Goal: Task Accomplishment & Management: Complete application form

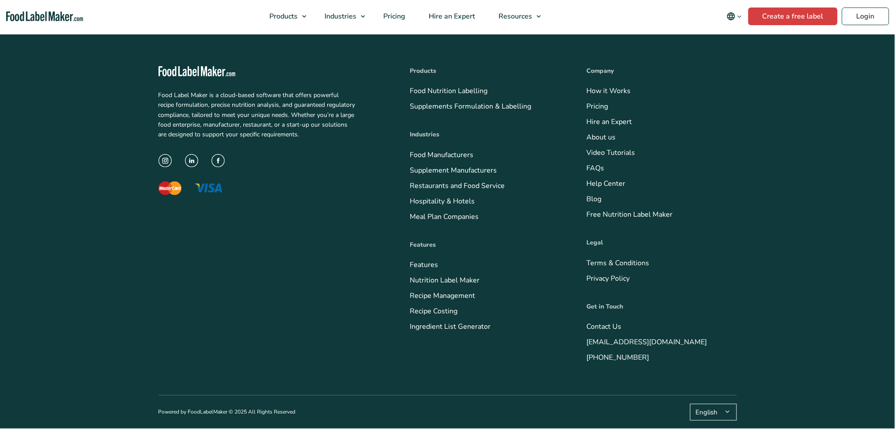
scroll to position [3274, 0]
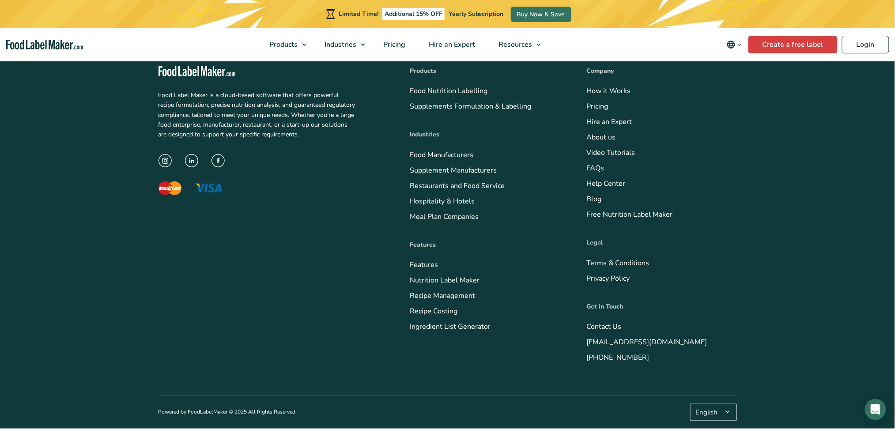
drag, startPoint x: 0, startPoint y: 0, endPoint x: 530, endPoint y: 133, distance: 546.1
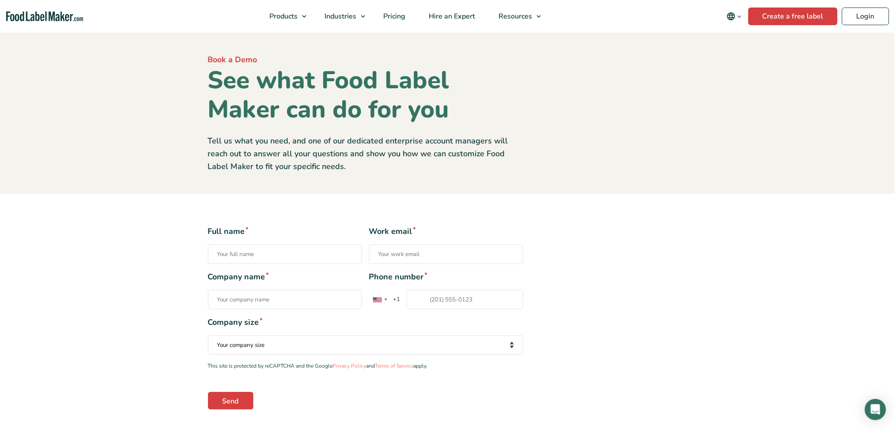
click at [33, 22] on nav "Products Food Nutrition Labelling Supplements Formulation & Labelling Industrie…" at bounding box center [447, 16] width 895 height 33
click at [33, 19] on img "Food Label Maker homepage" at bounding box center [44, 16] width 77 height 10
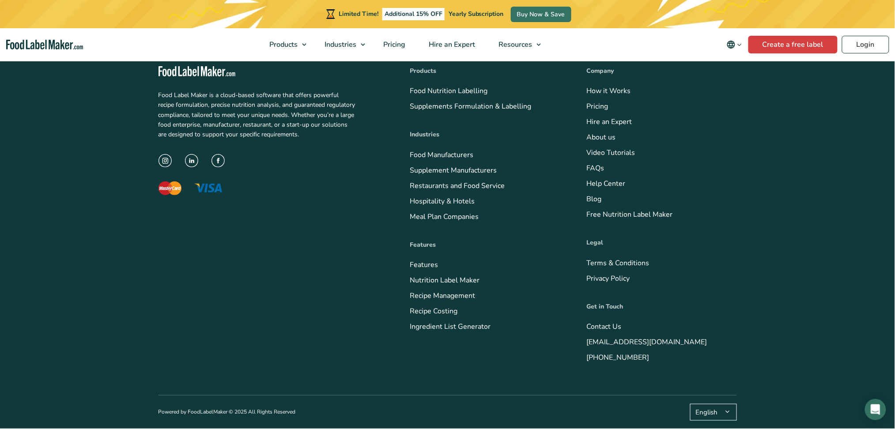
scroll to position [3598, 0]
click at [604, 332] on link "Contact Us" at bounding box center [604, 327] width 35 height 10
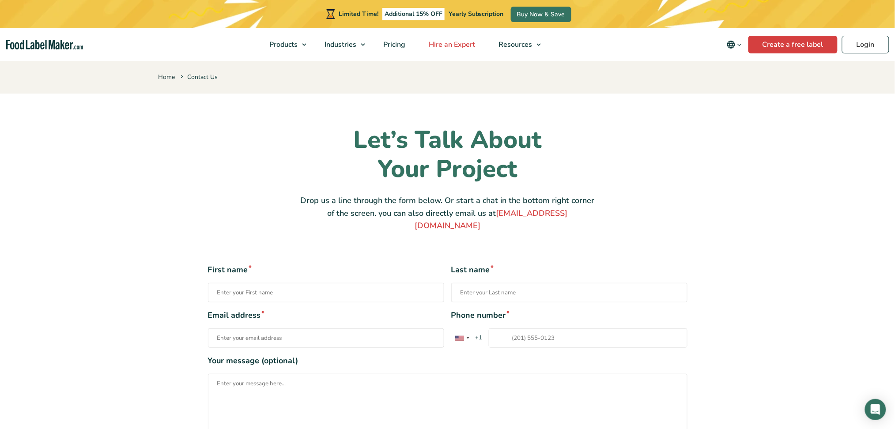
click at [432, 48] on span "Hire an Expert" at bounding box center [451, 45] width 50 height 10
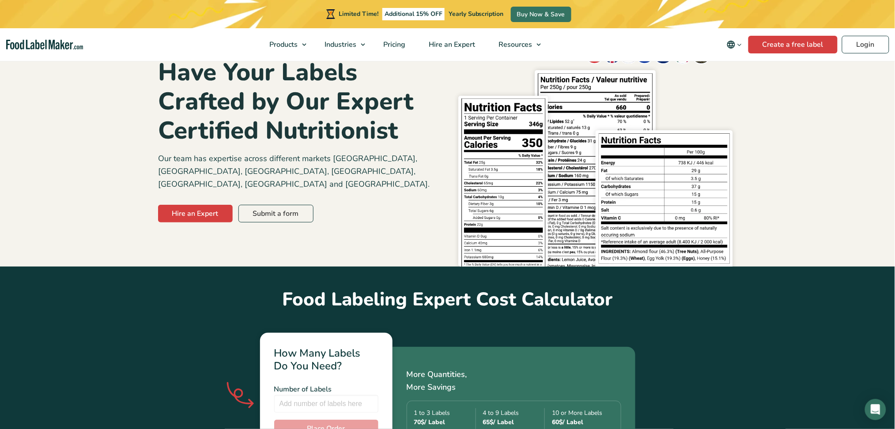
scroll to position [59, 0]
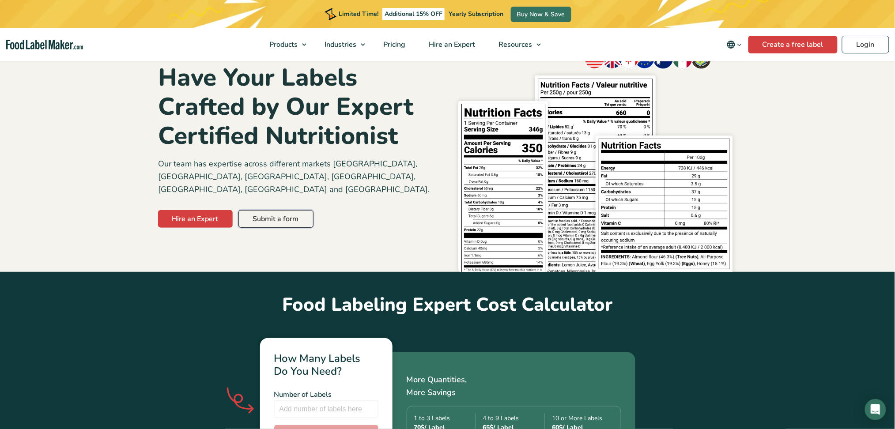
click at [271, 210] on link "Submit a form" at bounding box center [275, 219] width 75 height 18
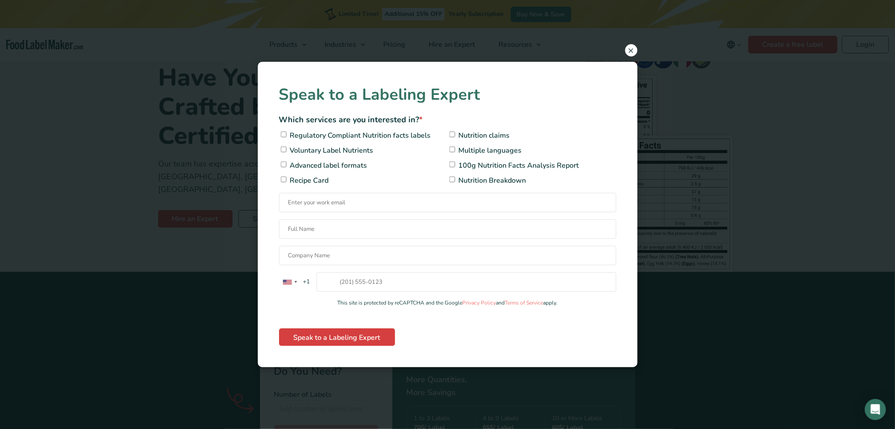
click at [630, 50] on span "×" at bounding box center [631, 50] width 12 height 12
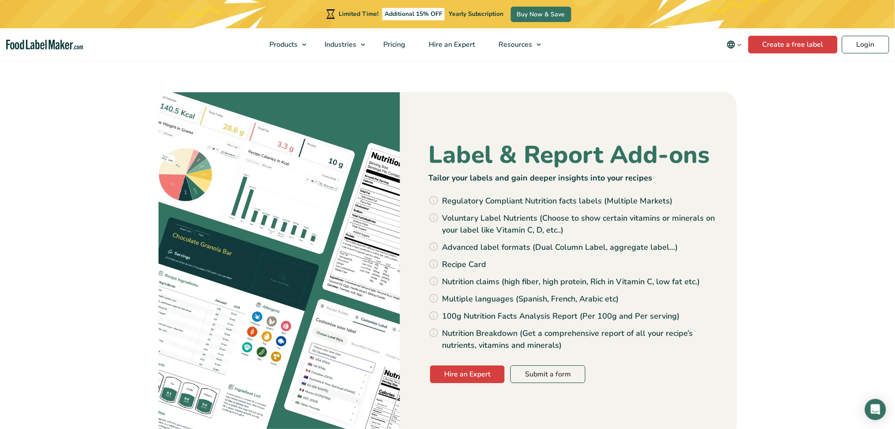
scroll to position [823, 0]
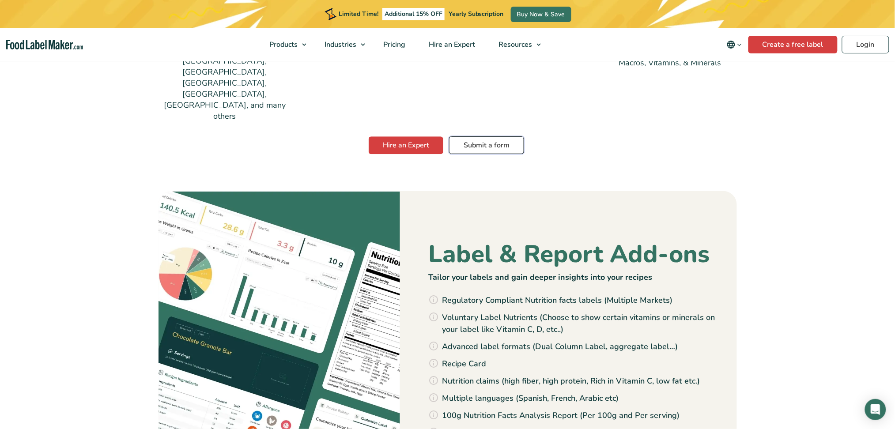
click at [497, 136] on link "Submit a form" at bounding box center [486, 145] width 75 height 18
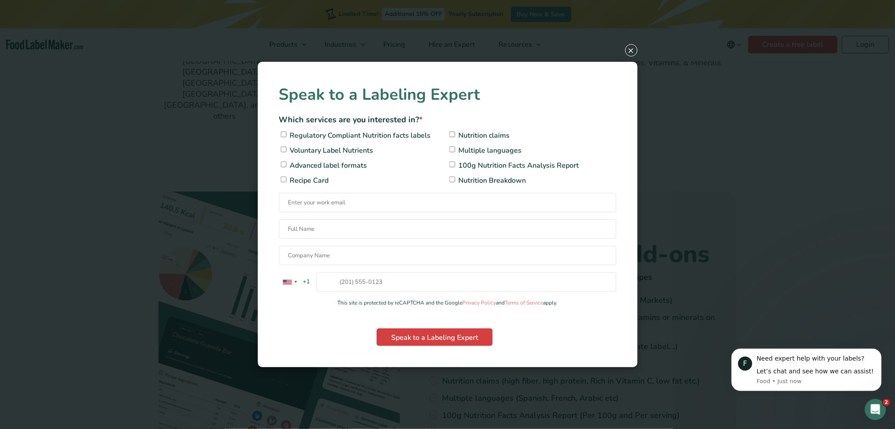
scroll to position [0, 0]
click at [631, 45] on span "×" at bounding box center [631, 50] width 12 height 12
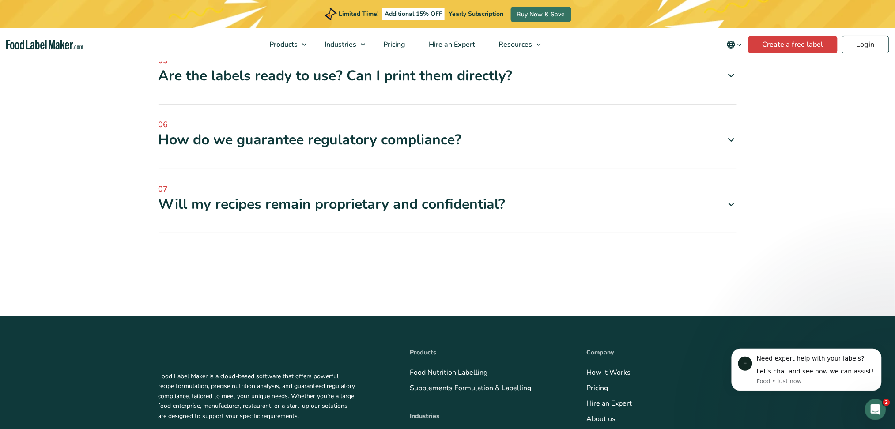
scroll to position [2648, 0]
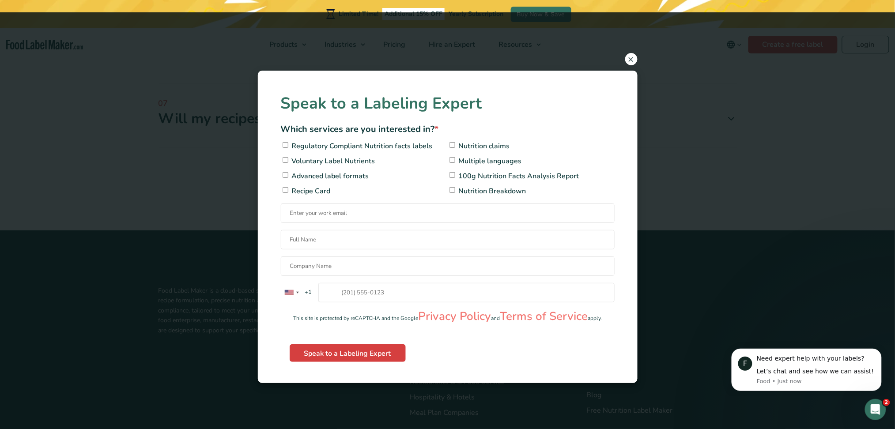
click at [633, 59] on span "×" at bounding box center [631, 59] width 12 height 12
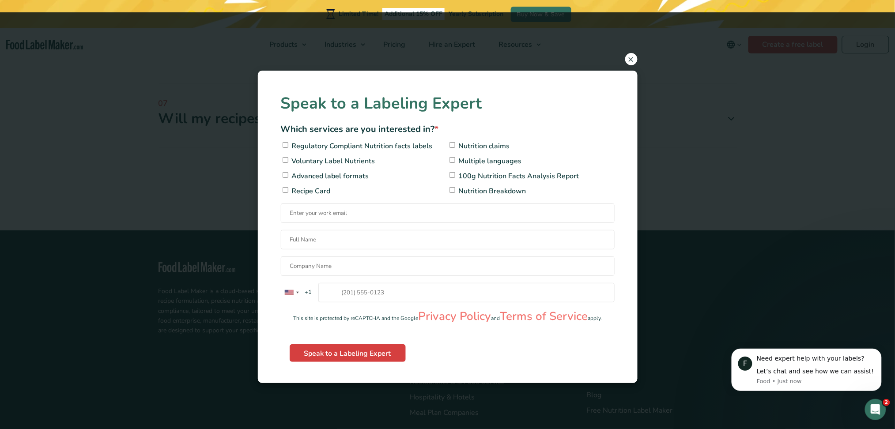
click at [630, 57] on span "×" at bounding box center [631, 59] width 12 height 12
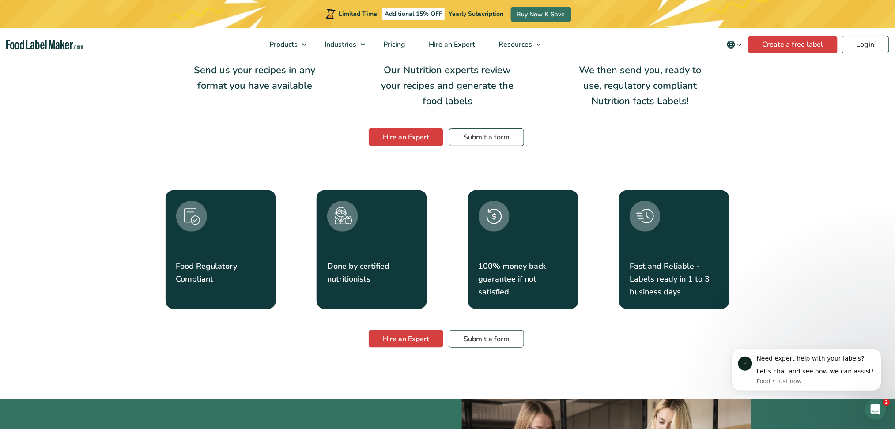
scroll to position [1353, 0]
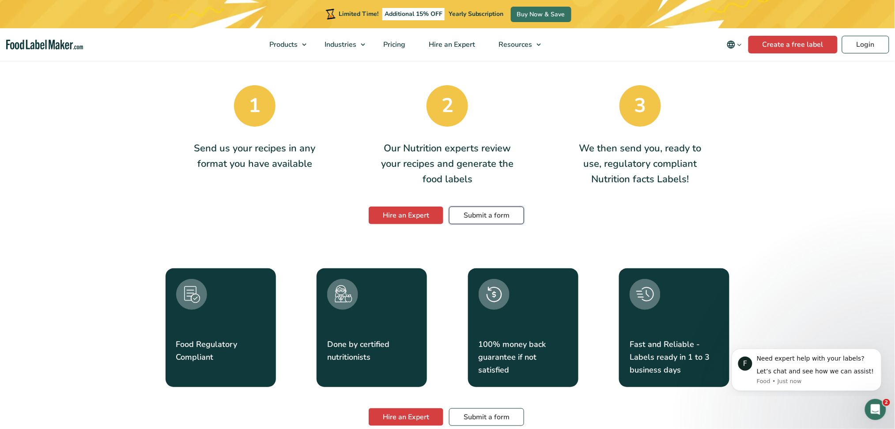
click at [470, 207] on link "Submit a form" at bounding box center [486, 216] width 75 height 18
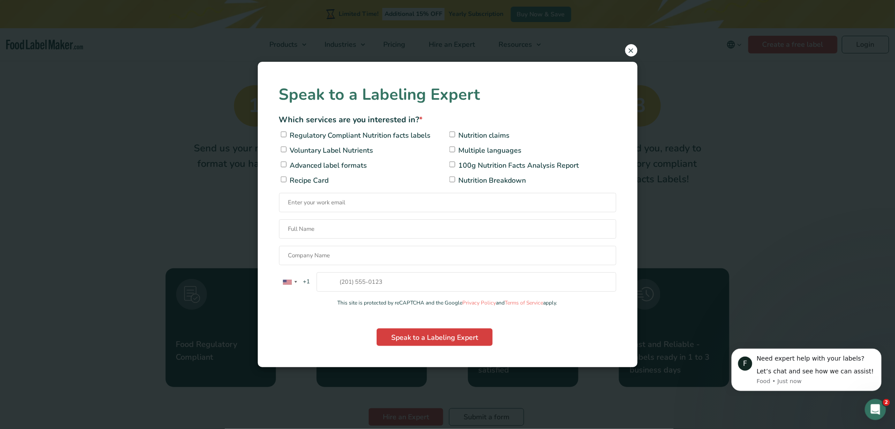
click at [632, 53] on span "×" at bounding box center [631, 50] width 12 height 12
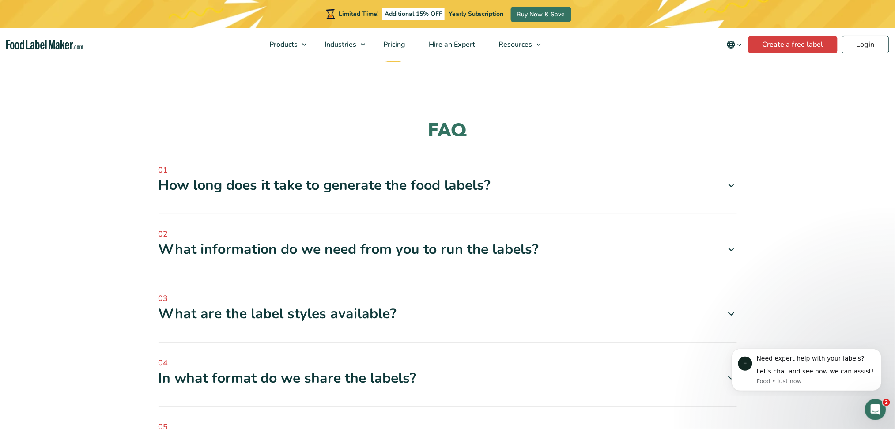
scroll to position [2648, 0]
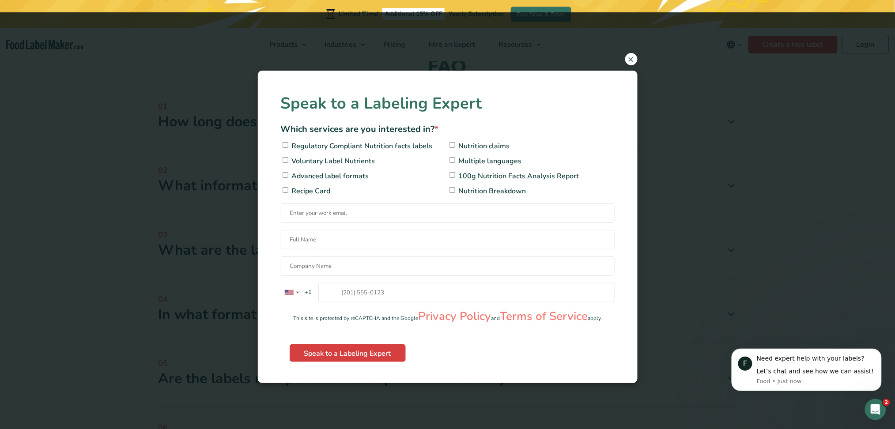
click at [630, 63] on span "×" at bounding box center [631, 59] width 12 height 12
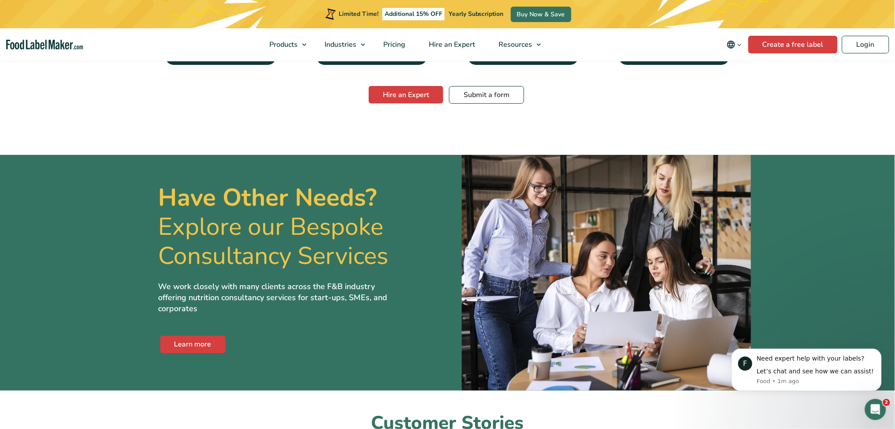
scroll to position [1647, 0]
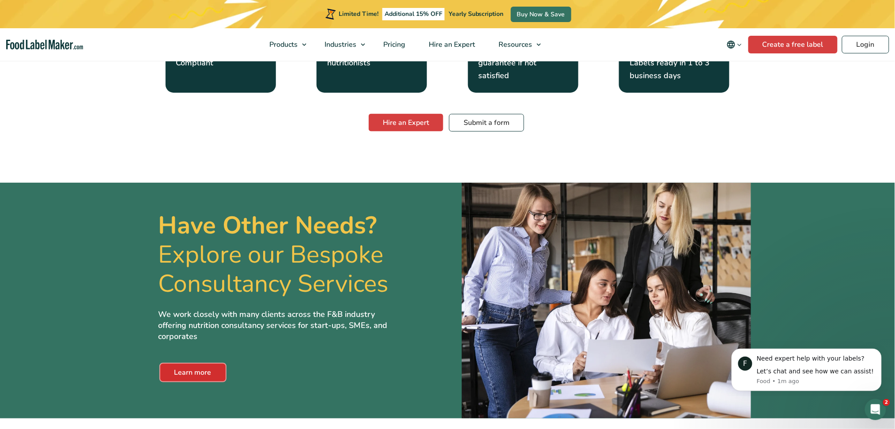
click at [203, 363] on link "Learn more" at bounding box center [192, 372] width 65 height 18
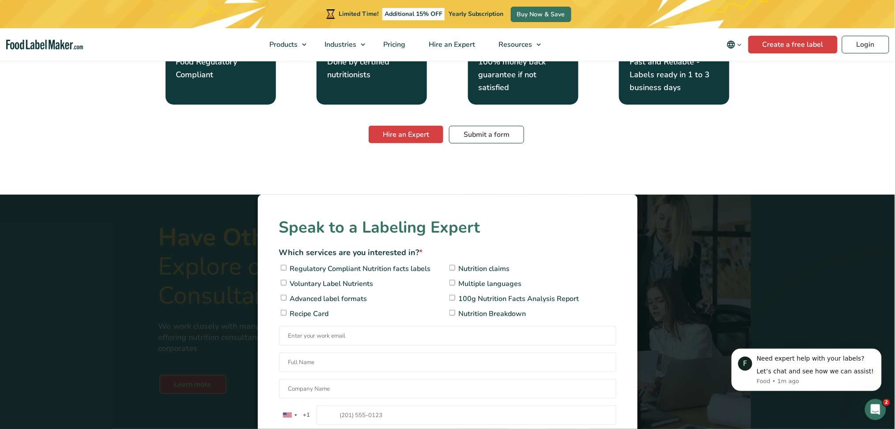
scroll to position [1706, 0]
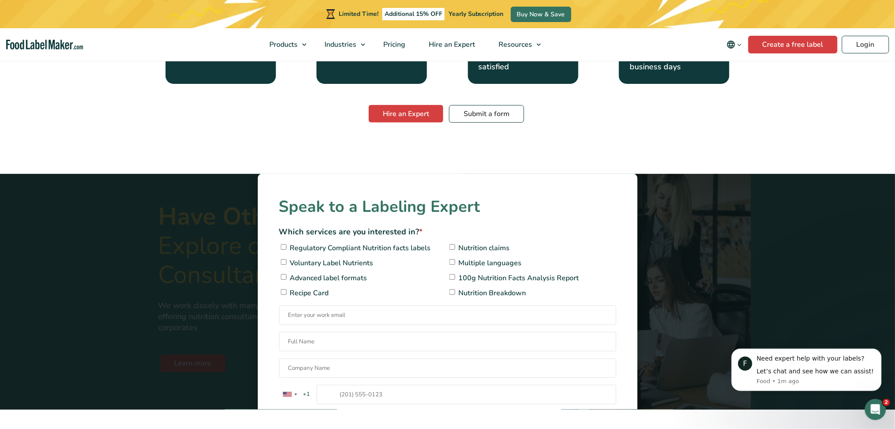
scroll to position [1589, 0]
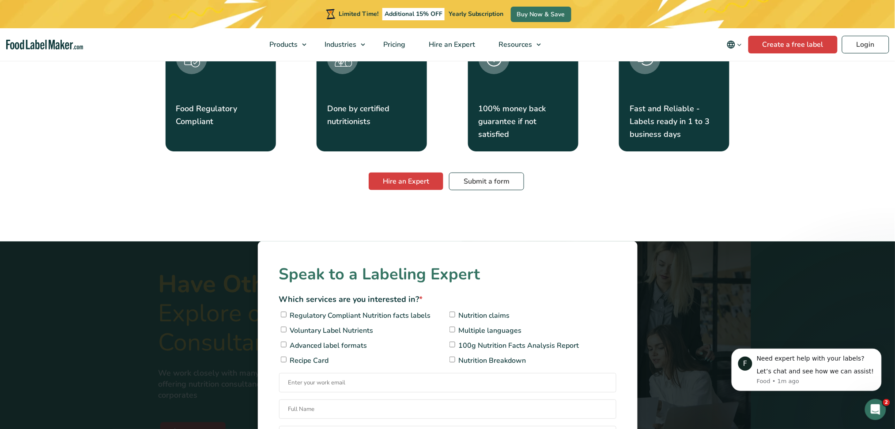
drag, startPoint x: 643, startPoint y: 143, endPoint x: 589, endPoint y: 143, distance: 53.4
click at [643, 143] on div "Over 25+ years of experience in food labeling and compliance Have Your Labels C…" at bounding box center [447, 74] width 895 height 3207
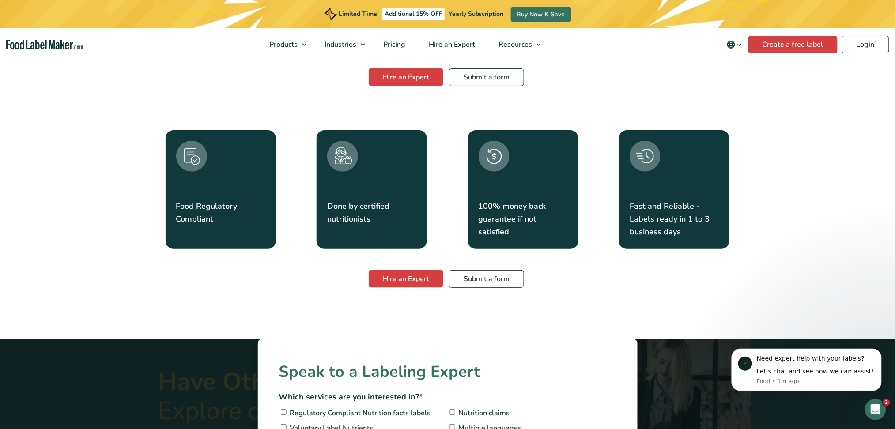
scroll to position [1471, 0]
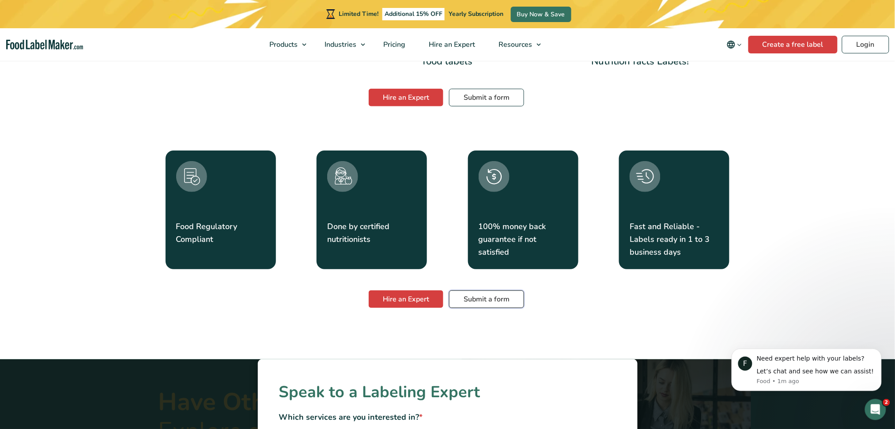
click at [489, 290] on link "Submit a form" at bounding box center [486, 299] width 75 height 18
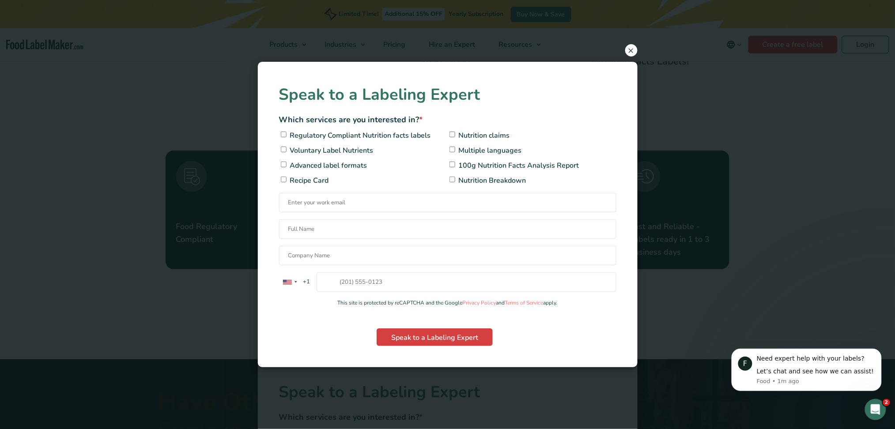
click at [629, 49] on span "×" at bounding box center [631, 50] width 12 height 12
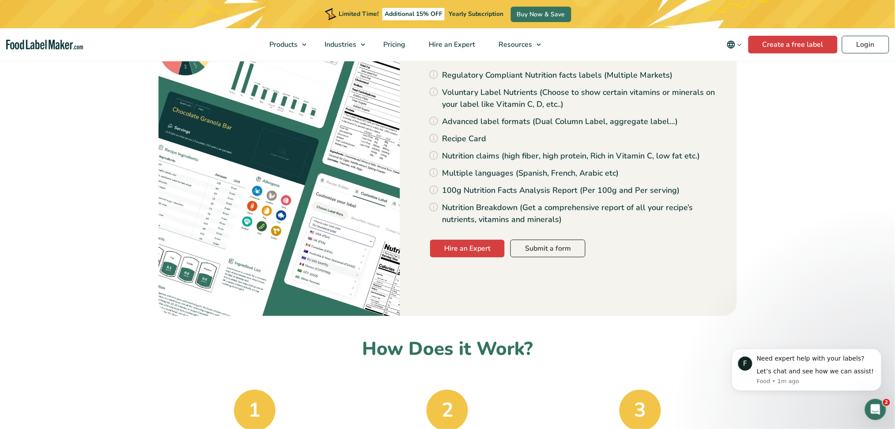
scroll to position [883, 0]
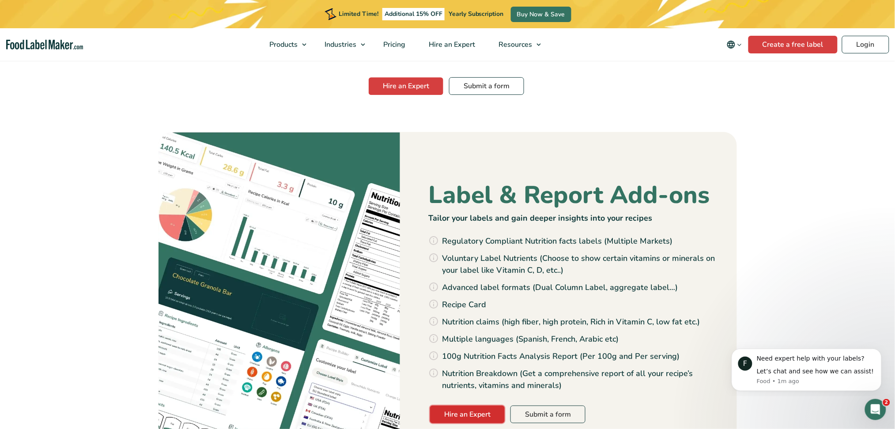
click at [480, 406] on link "Hire an Expert" at bounding box center [467, 415] width 75 height 18
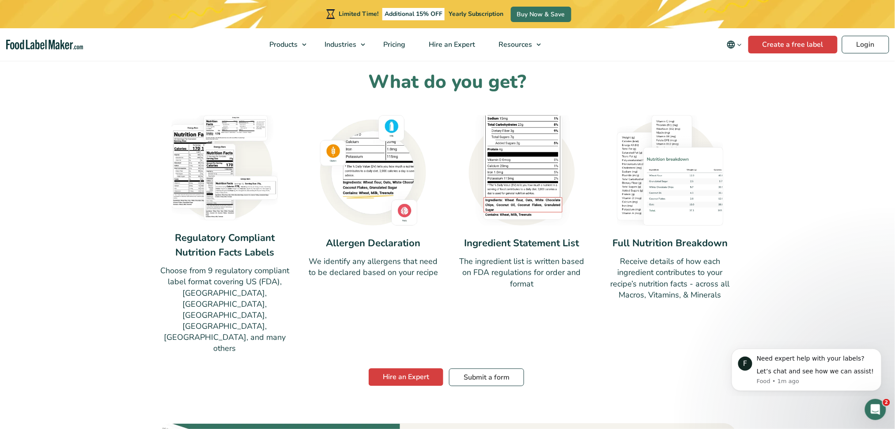
scroll to position [671, 0]
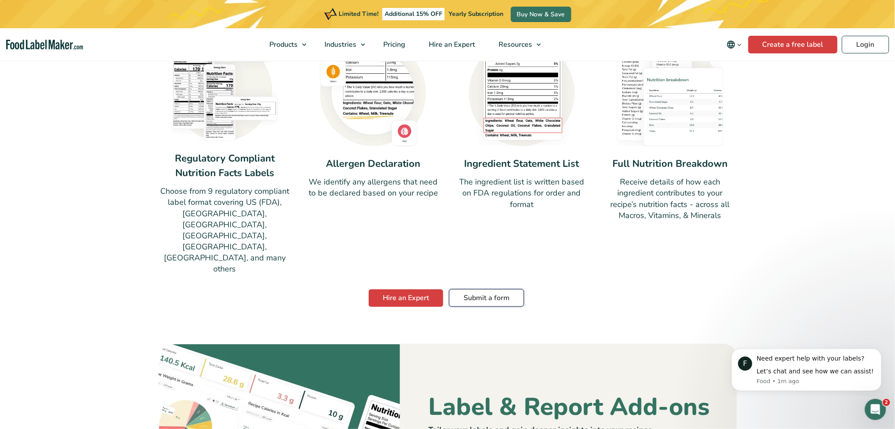
click at [499, 289] on link "Submit a form" at bounding box center [486, 298] width 75 height 18
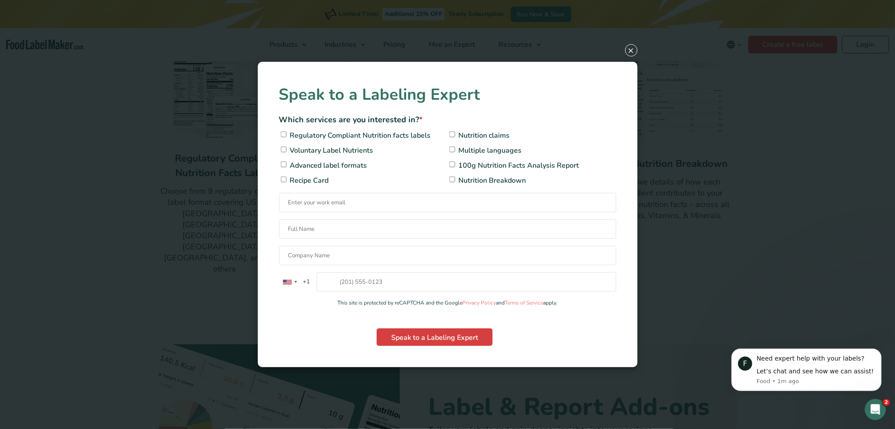
click at [629, 44] on span "×" at bounding box center [631, 50] width 12 height 12
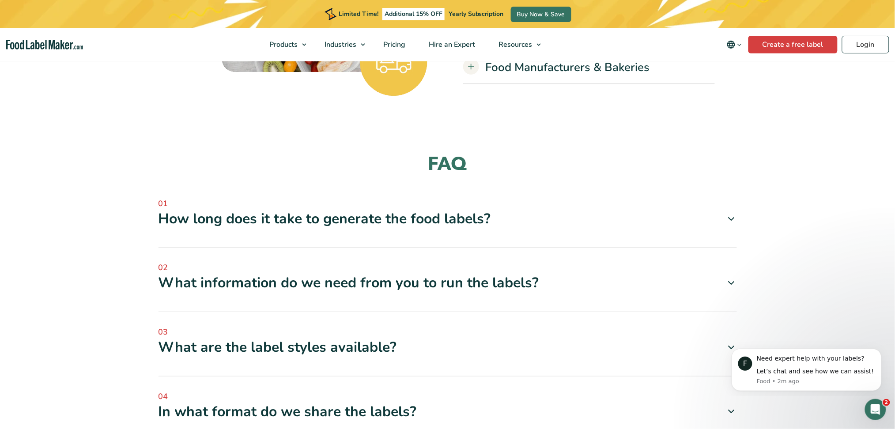
scroll to position [2553, 0]
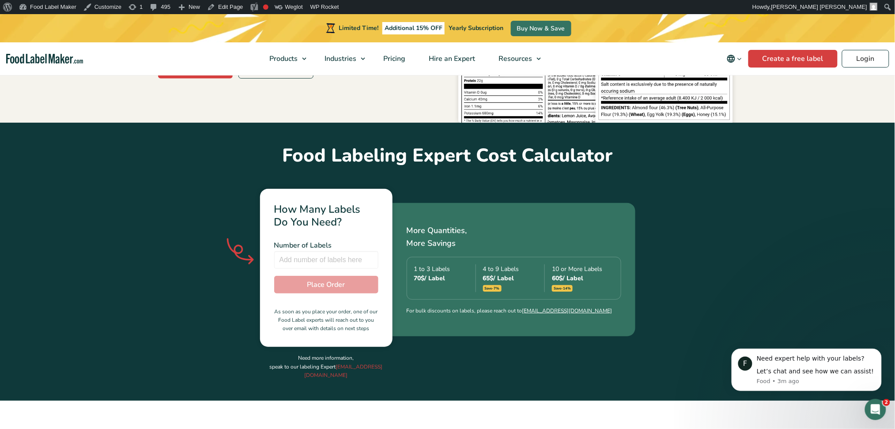
scroll to position [235, 0]
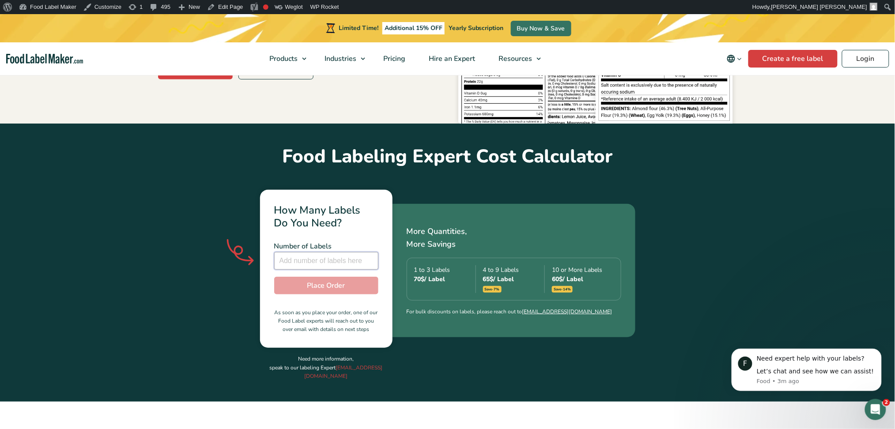
click at [326, 252] on input "number" at bounding box center [326, 261] width 104 height 18
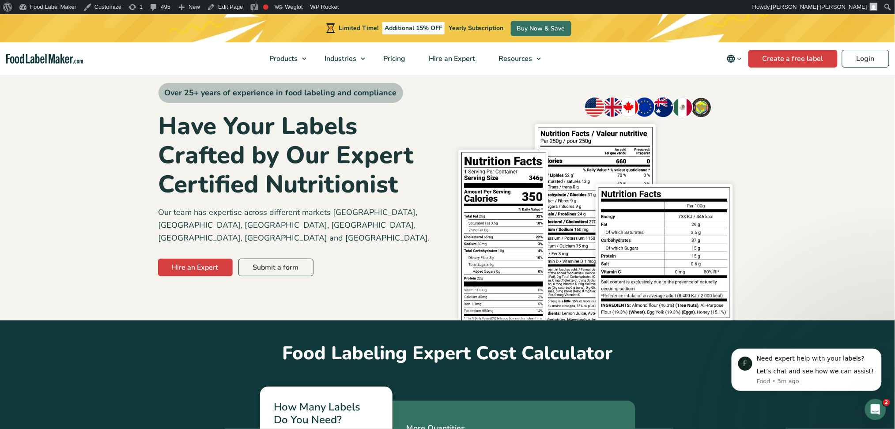
scroll to position [0, 0]
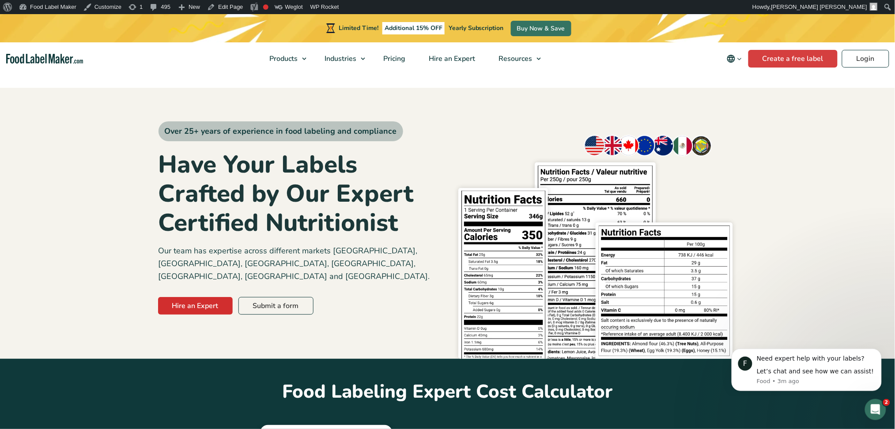
type input "2"
click at [172, 297] on link "Hire an Expert" at bounding box center [195, 306] width 75 height 18
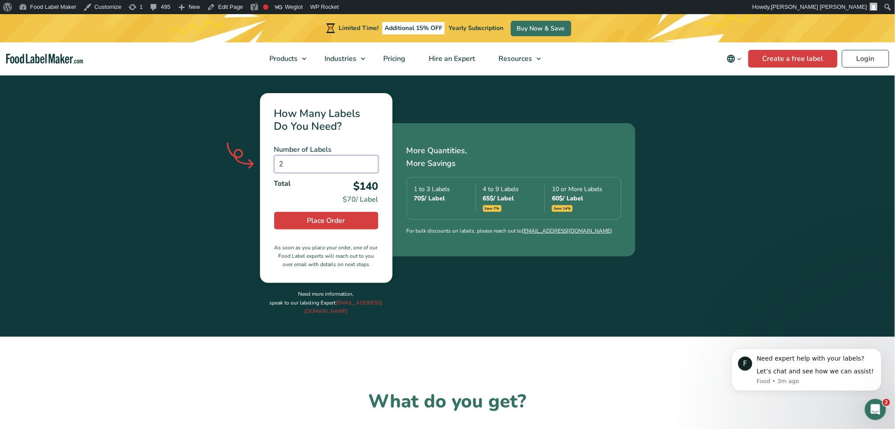
drag, startPoint x: 277, startPoint y: 153, endPoint x: 214, endPoint y: 144, distance: 62.8
click at [260, 150] on div "How Many Labels Do You Need? Number of Labels 2 Number of Labels is required To…" at bounding box center [326, 188] width 132 height 190
click at [105, 162] on section "Food Labeling Expert Cost Calculator How Many Labels Do You Need? Number of Lab…" at bounding box center [447, 182] width 895 height 310
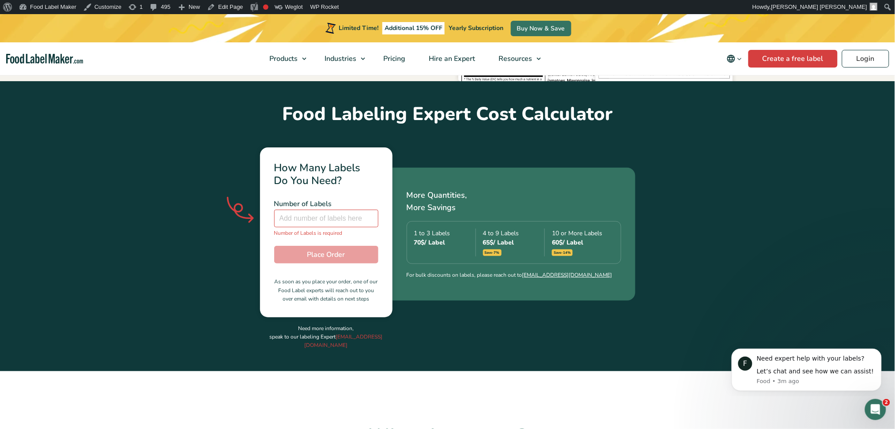
scroll to position [214, 0]
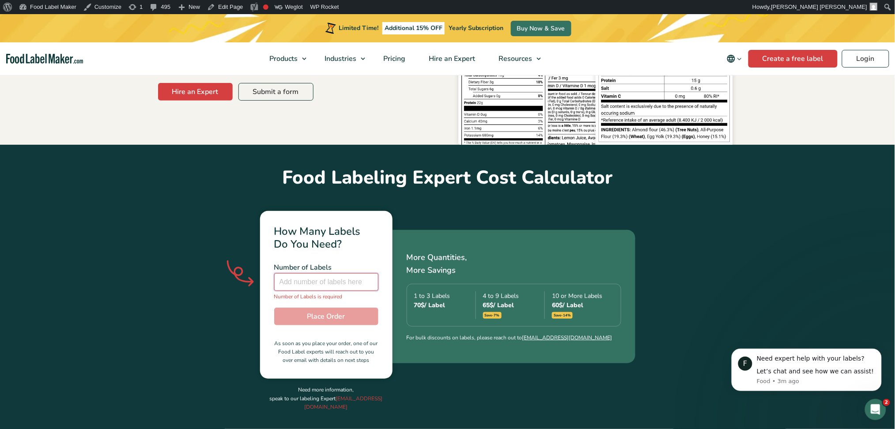
click at [328, 274] on input "number" at bounding box center [326, 282] width 104 height 18
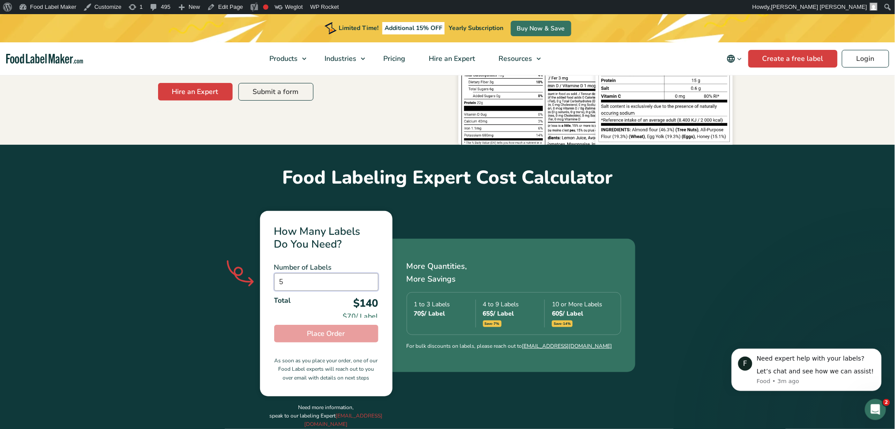
type input "5"
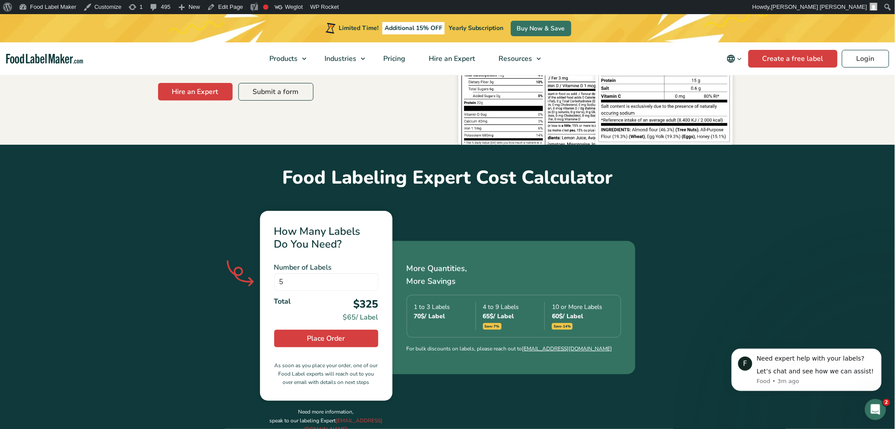
click at [220, 286] on icon at bounding box center [236, 271] width 44 height 83
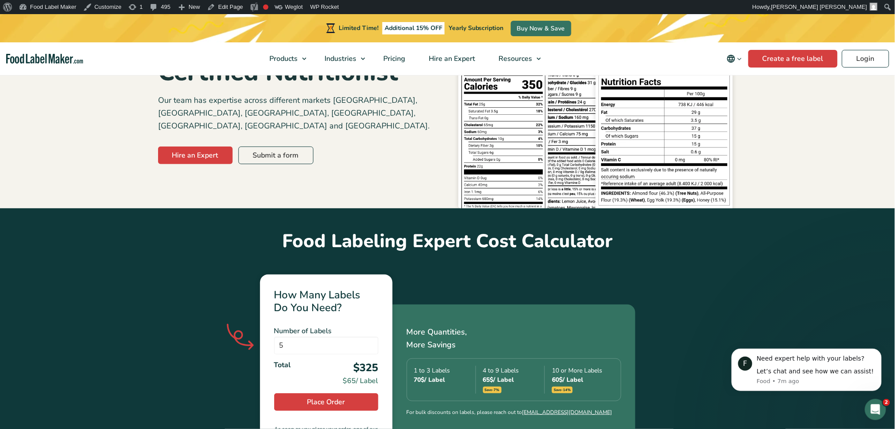
scroll to position [155, 0]
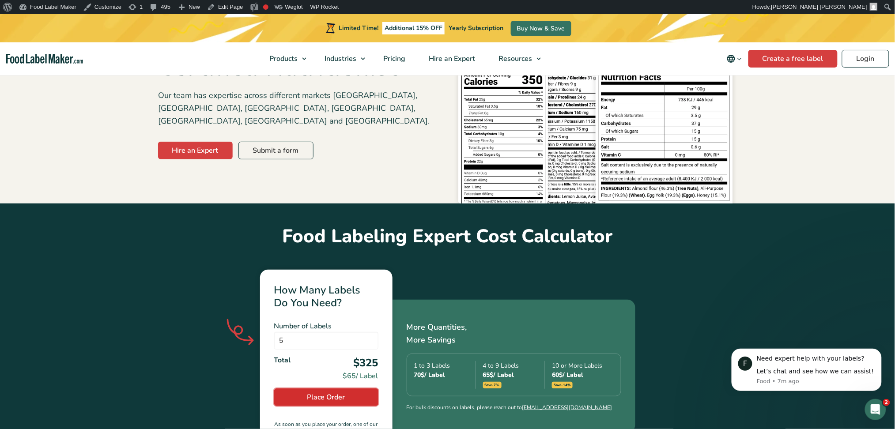
click at [326, 388] on button "Place Order" at bounding box center [326, 397] width 104 height 18
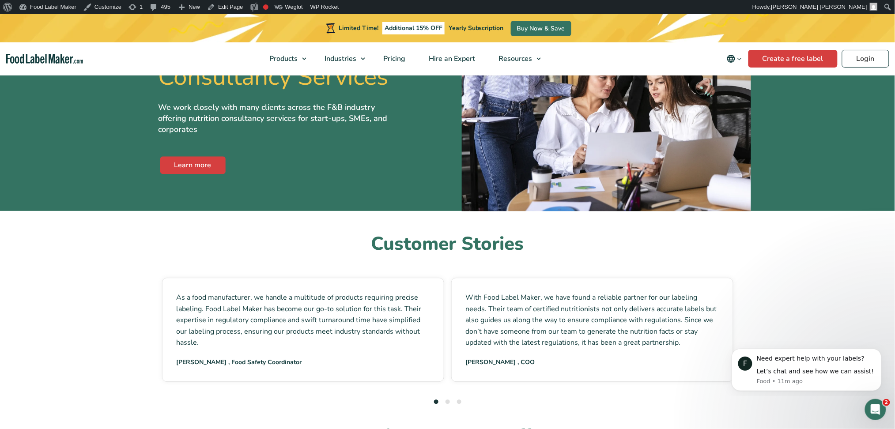
scroll to position [1765, 0]
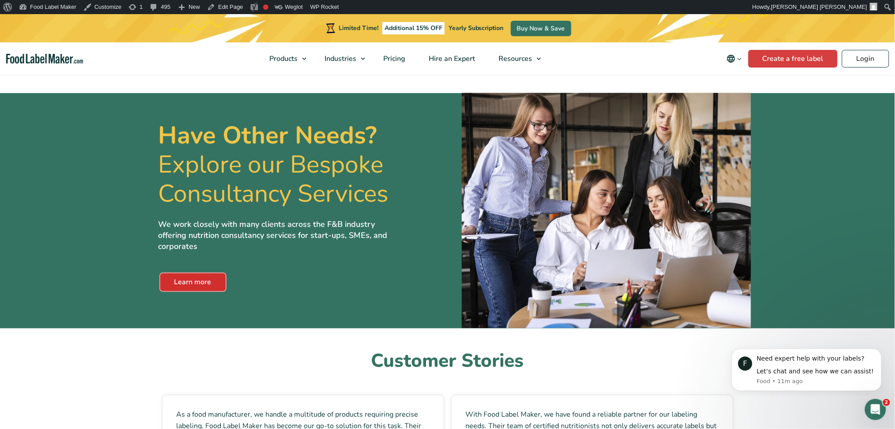
click at [218, 274] on link "Learn more" at bounding box center [192, 283] width 65 height 18
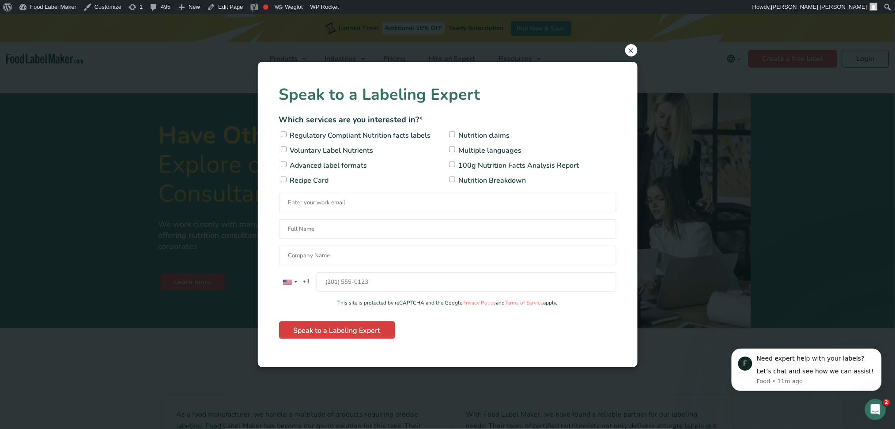
click at [628, 53] on span "×" at bounding box center [631, 50] width 12 height 12
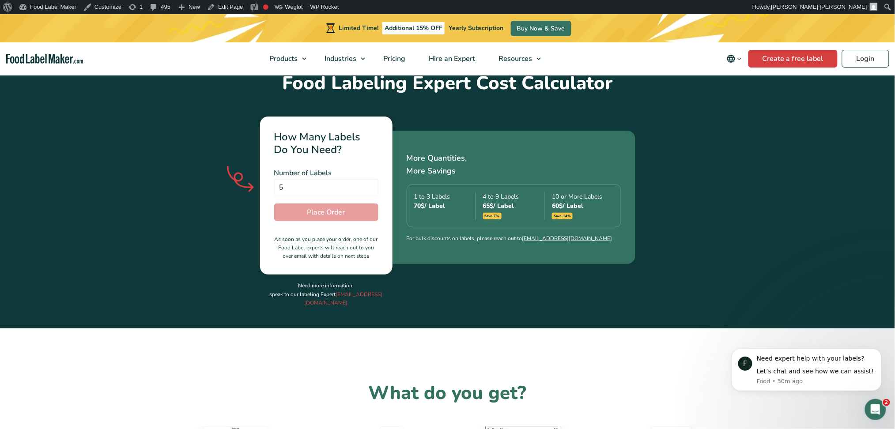
scroll to position [117, 0]
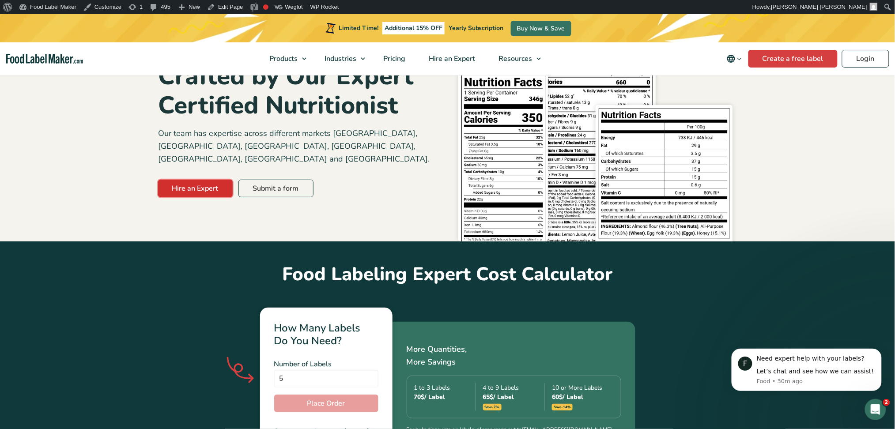
click at [180, 180] on link "Hire an Expert" at bounding box center [195, 189] width 75 height 18
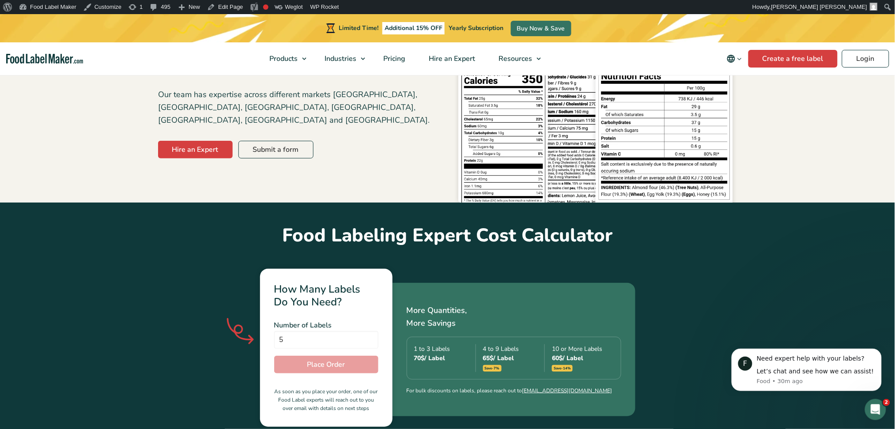
scroll to position [177, 0]
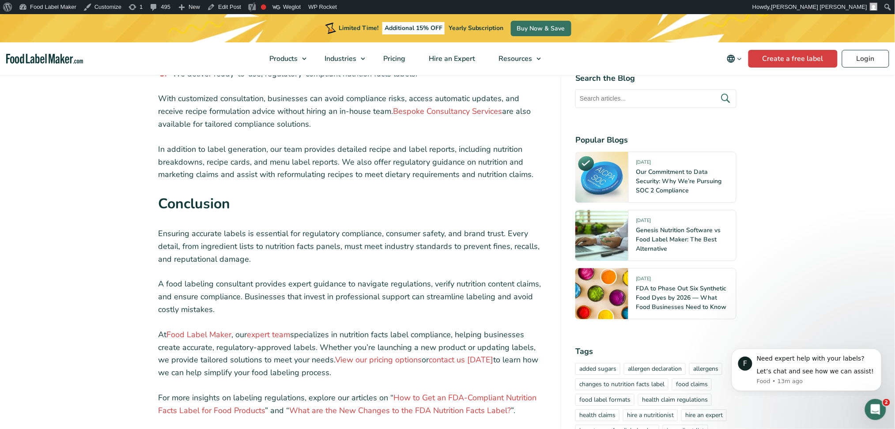
scroll to position [2824, 0]
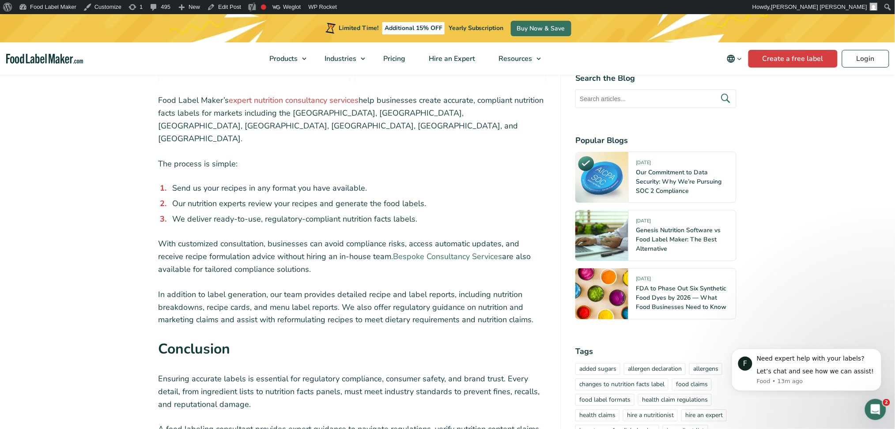
click at [438, 251] on link "Bespoke Consultancy Services" at bounding box center [447, 256] width 109 height 11
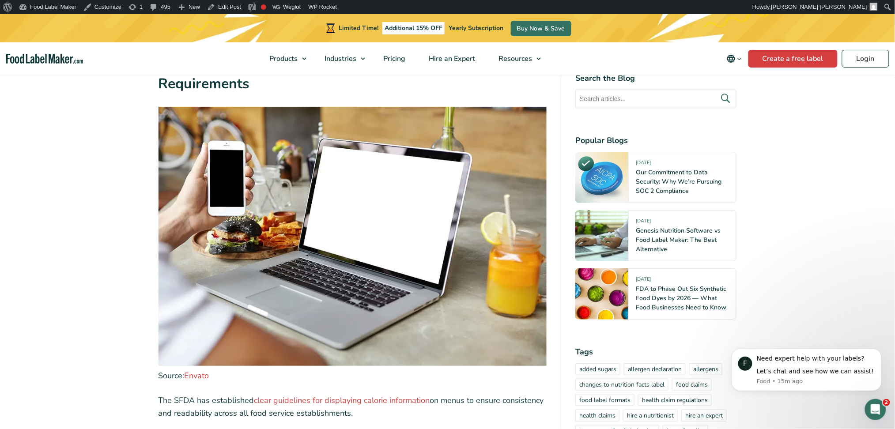
scroll to position [2589, 0]
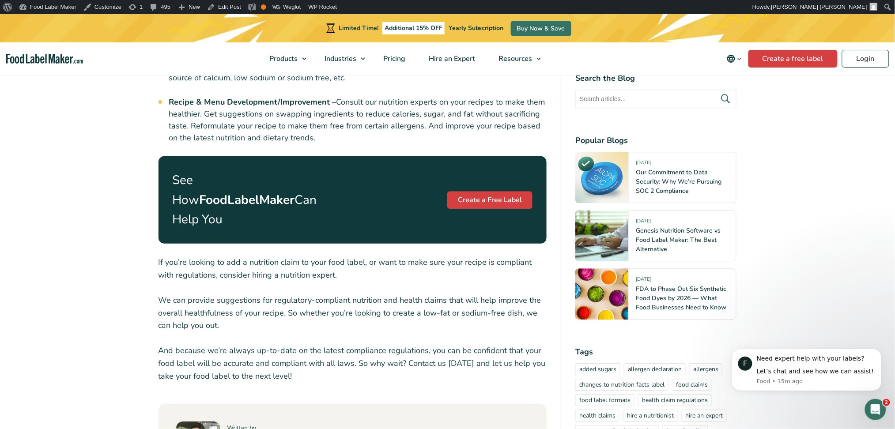
scroll to position [823, 0]
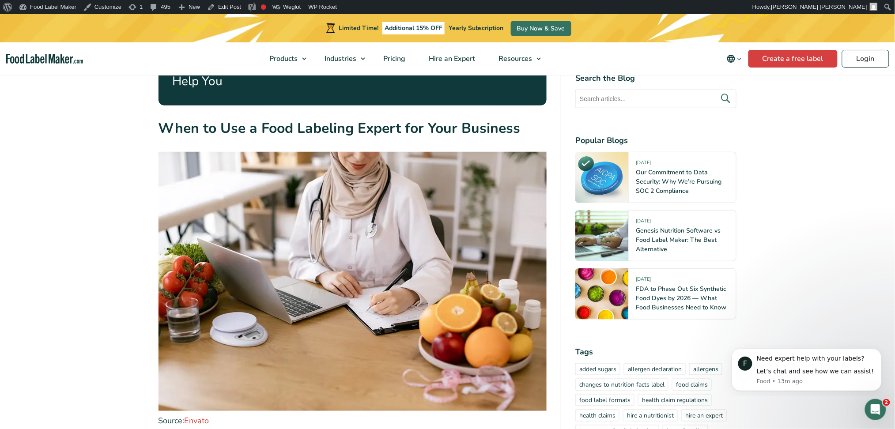
scroll to position [1412, 0]
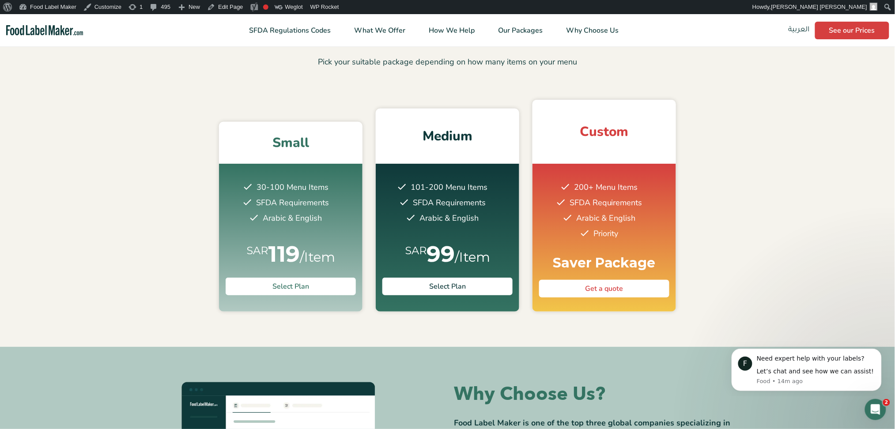
scroll to position [1294, 0]
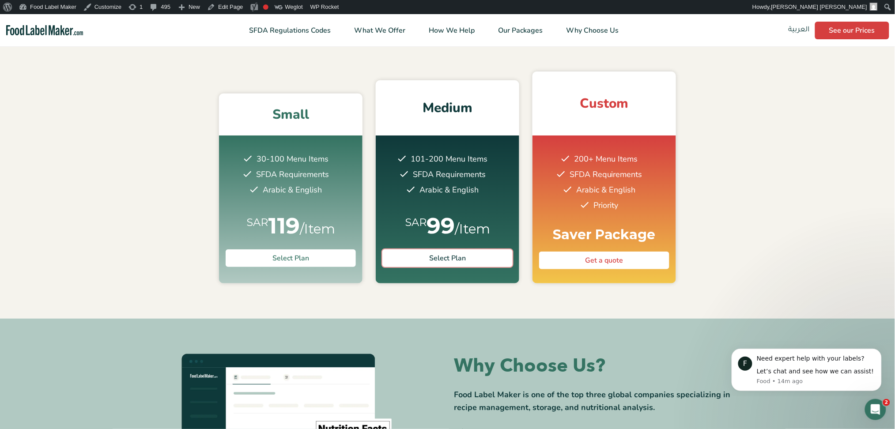
click at [464, 249] on link "Select Plan" at bounding box center [447, 258] width 130 height 18
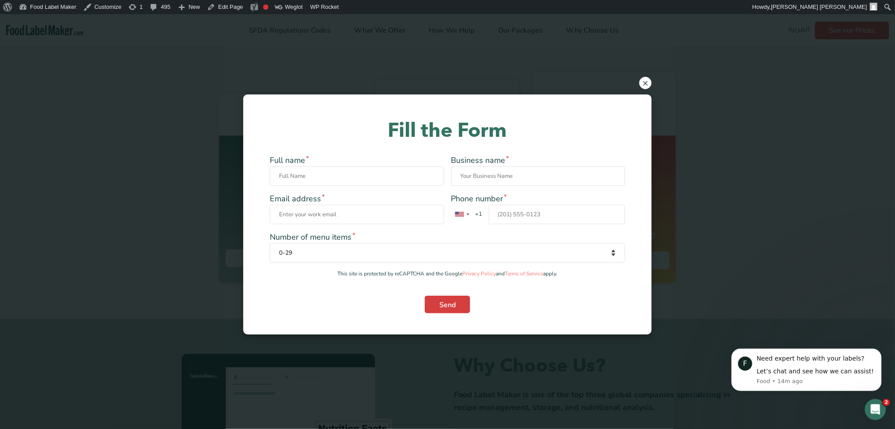
click at [645, 83] on span "×" at bounding box center [645, 83] width 12 height 12
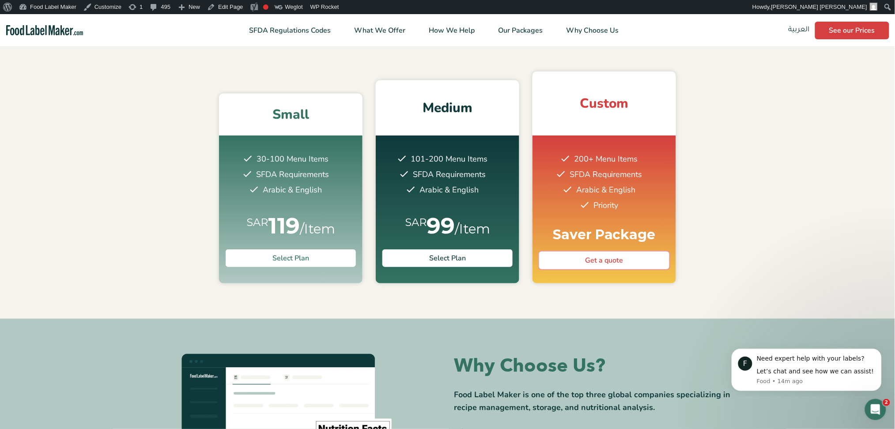
click at [601, 252] on link "Get a quote" at bounding box center [604, 261] width 130 height 18
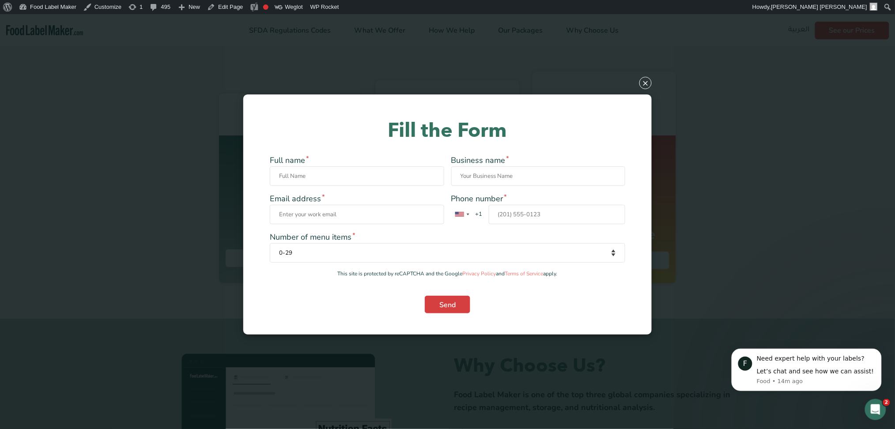
drag, startPoint x: 645, startPoint y: 84, endPoint x: 641, endPoint y: 95, distance: 11.3
click at [645, 83] on span "×" at bounding box center [645, 83] width 12 height 12
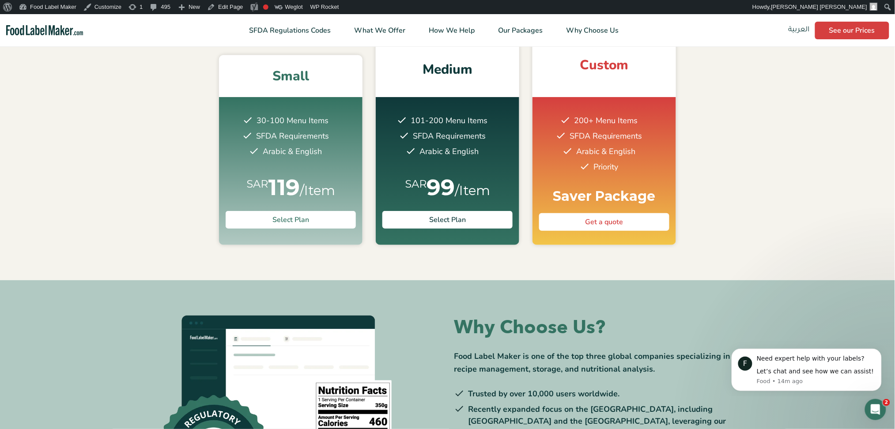
scroll to position [1216, 0]
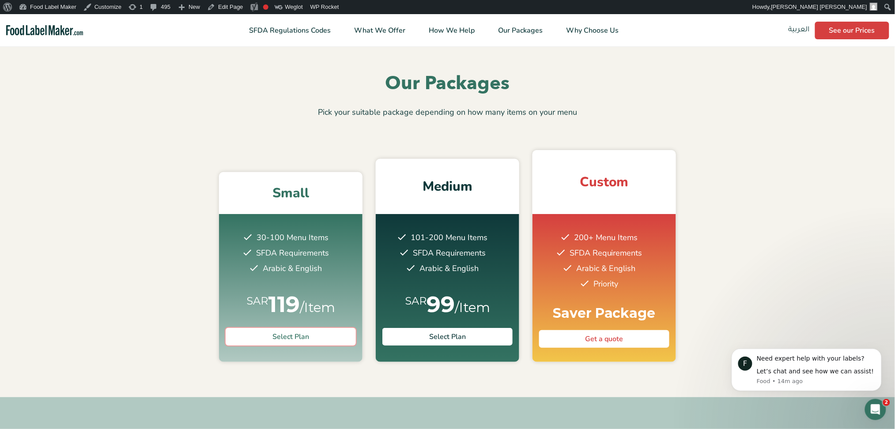
click at [308, 328] on link "Select Plan" at bounding box center [291, 337] width 130 height 18
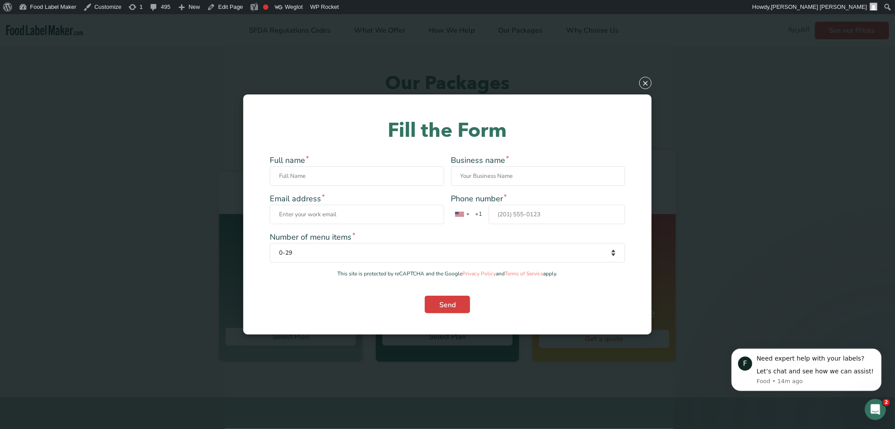
click at [637, 82] on div "× Fill the Form Full name * Business name * Email address * Phone number * Unit…" at bounding box center [447, 214] width 895 height 429
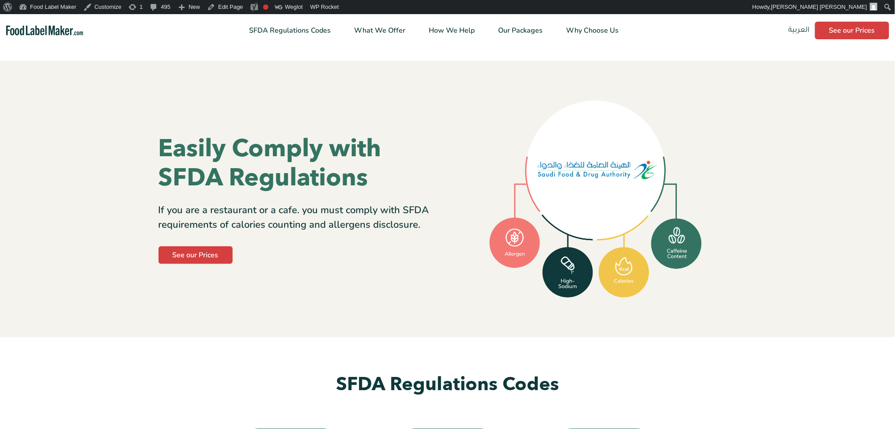
click at [796, 26] on link "العربية" at bounding box center [798, 31] width 21 height 18
